Goal: Transaction & Acquisition: Obtain resource

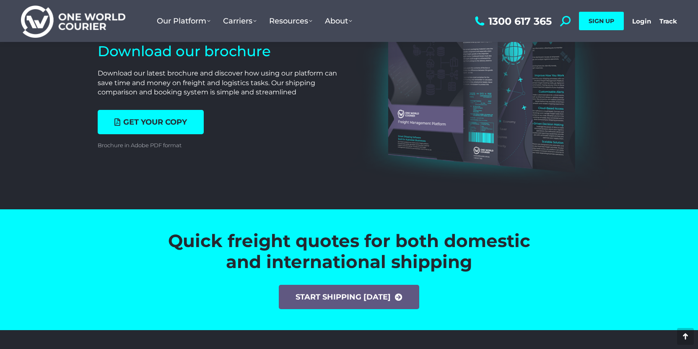
scroll to position [2768, 0]
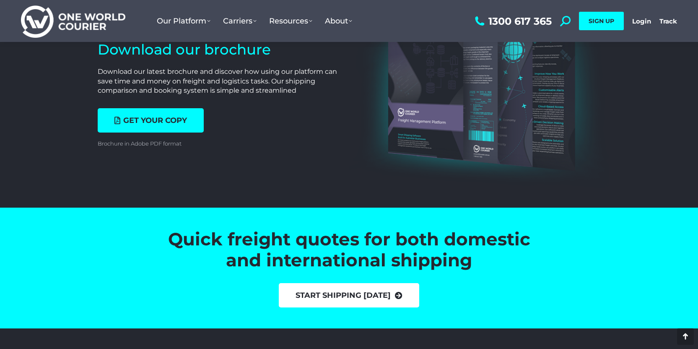
click at [307, 299] on link "start shipping [DATE]" at bounding box center [349, 295] width 140 height 24
click at [343, 291] on link "start shipping today" at bounding box center [349, 295] width 140 height 24
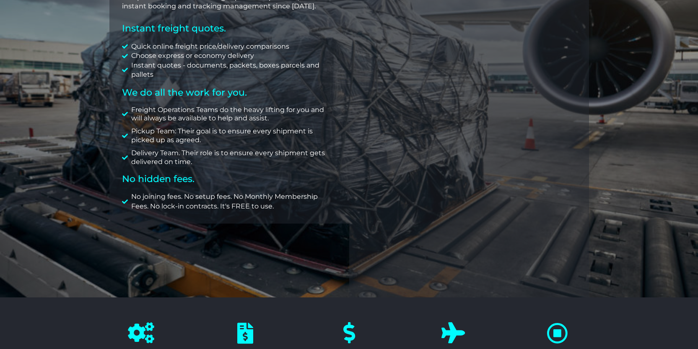
scroll to position [162, 0]
